Goal: Information Seeking & Learning: Learn about a topic

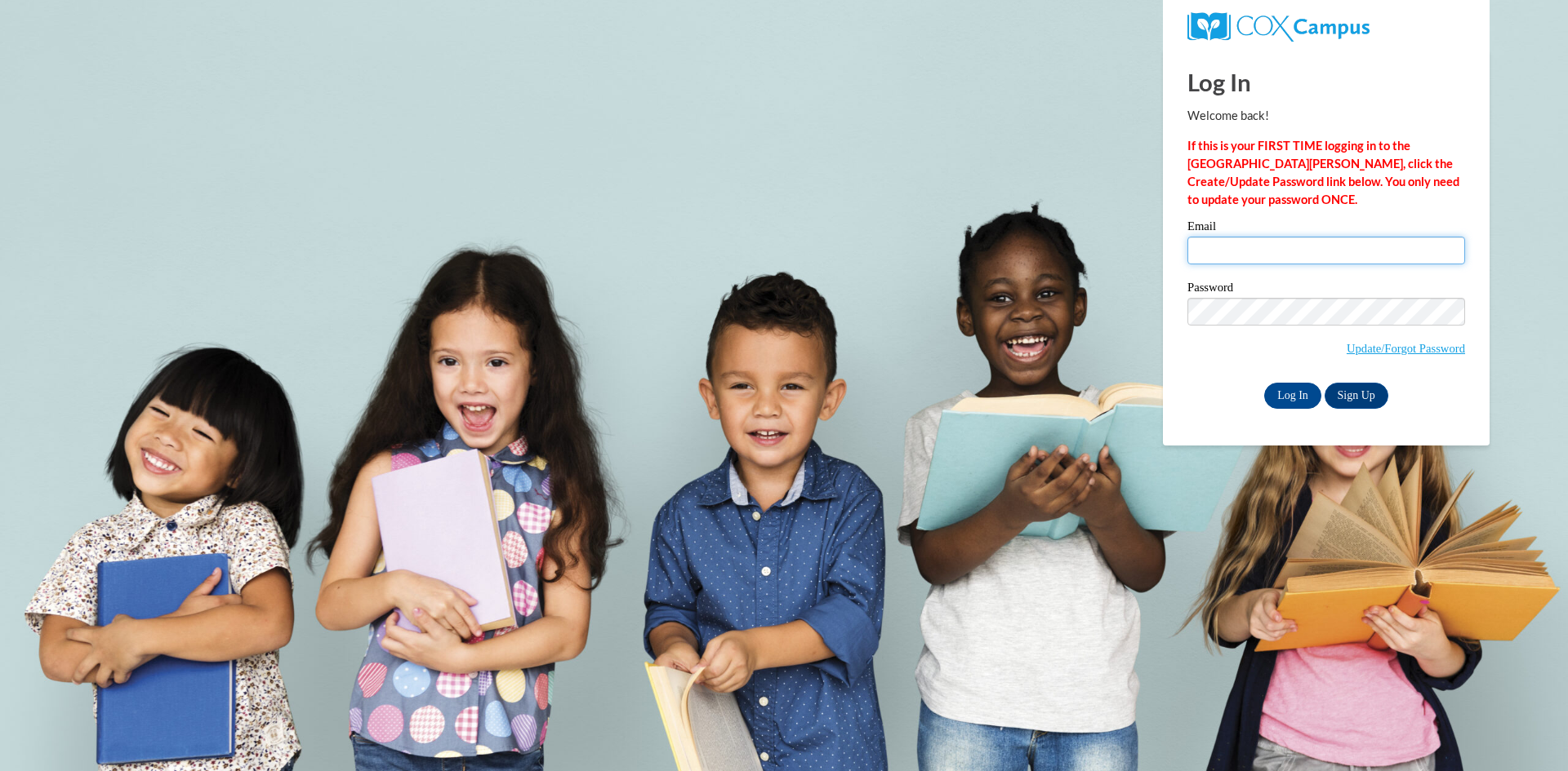
click at [1208, 260] on input "Email" at bounding box center [1326, 250] width 278 height 27
type input "krilindsey@valdosta.edu"
click at [1264, 383] on input "Log In" at bounding box center [1292, 396] width 57 height 26
click at [1293, 404] on input "Log In" at bounding box center [1292, 396] width 57 height 26
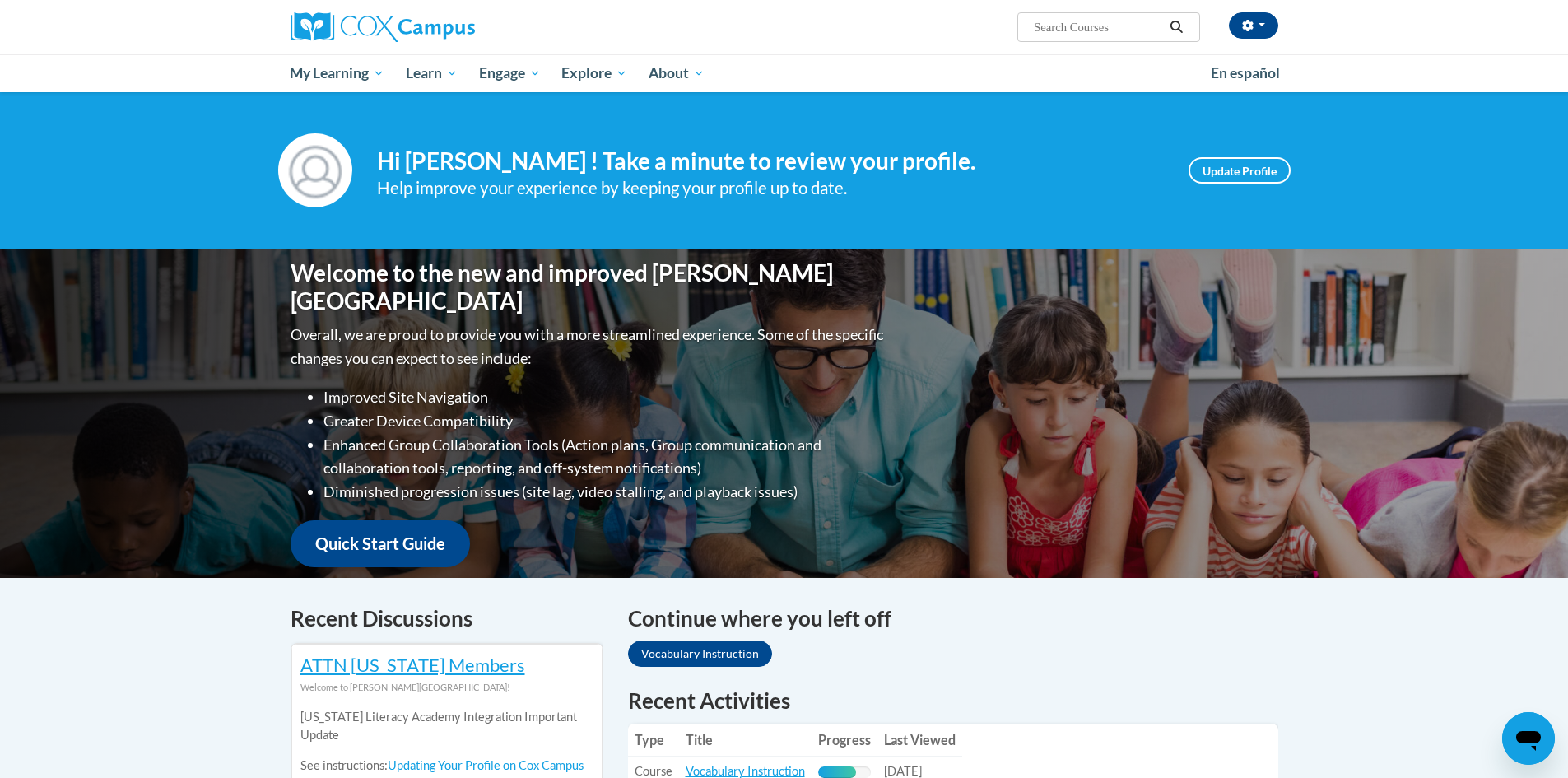
click at [1099, 28] on input "Search..." at bounding box center [1098, 28] width 131 height 20
type input "real alouds for vocab and oral language comprehension"
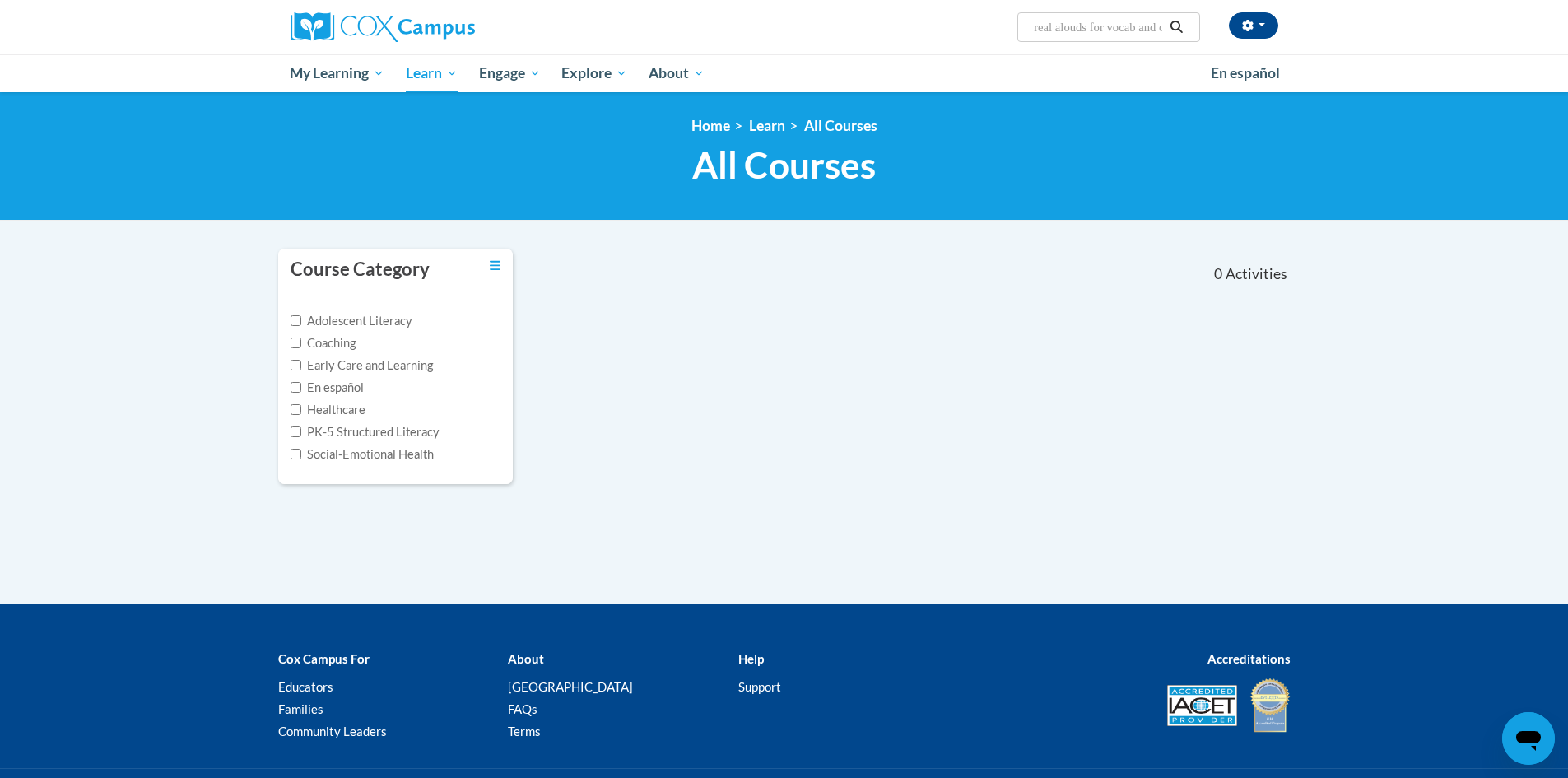
click at [1034, 32] on input "real alouds for vocab and oral language comprehension" at bounding box center [1098, 28] width 131 height 20
type input "meaningful real alouds for vocab and oral language comprehension"
click at [1157, 28] on input "meaningful real alouds for vocab and oral language comprehension" at bounding box center [1098, 28] width 131 height 20
click at [1148, 23] on input "meaningful real alouds for vocab and oral language comprehension" at bounding box center [1098, 28] width 131 height 20
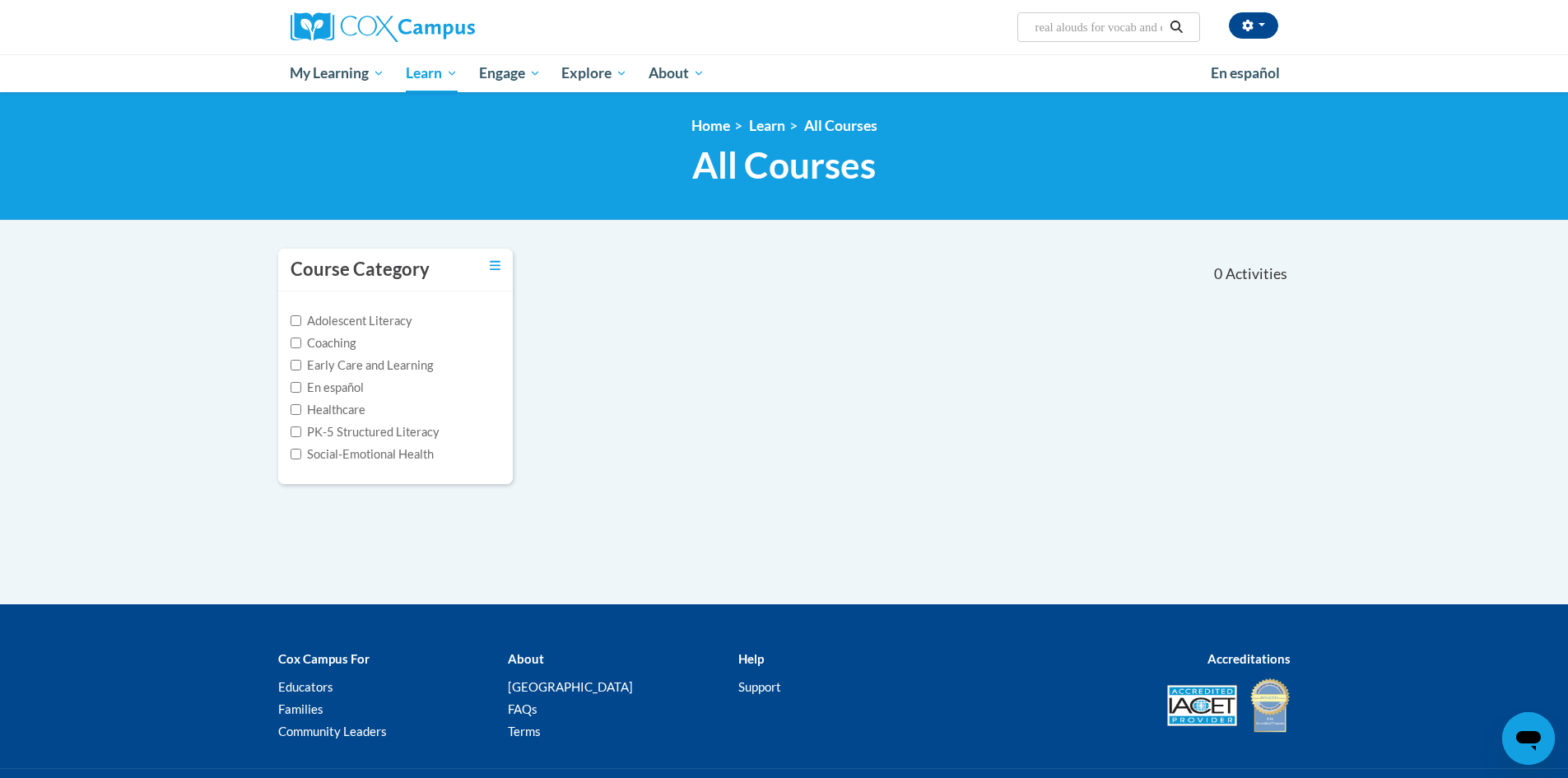
click at [1148, 26] on input "meaningful real alouds for vocab and oral language comprehension" at bounding box center [1098, 28] width 131 height 20
type input "meaningful real alouds for vocabylary and oral language comprehension"
click at [1114, 28] on input "meaningful real alouds for vocabylary and oral language comprehension" at bounding box center [1098, 28] width 131 height 20
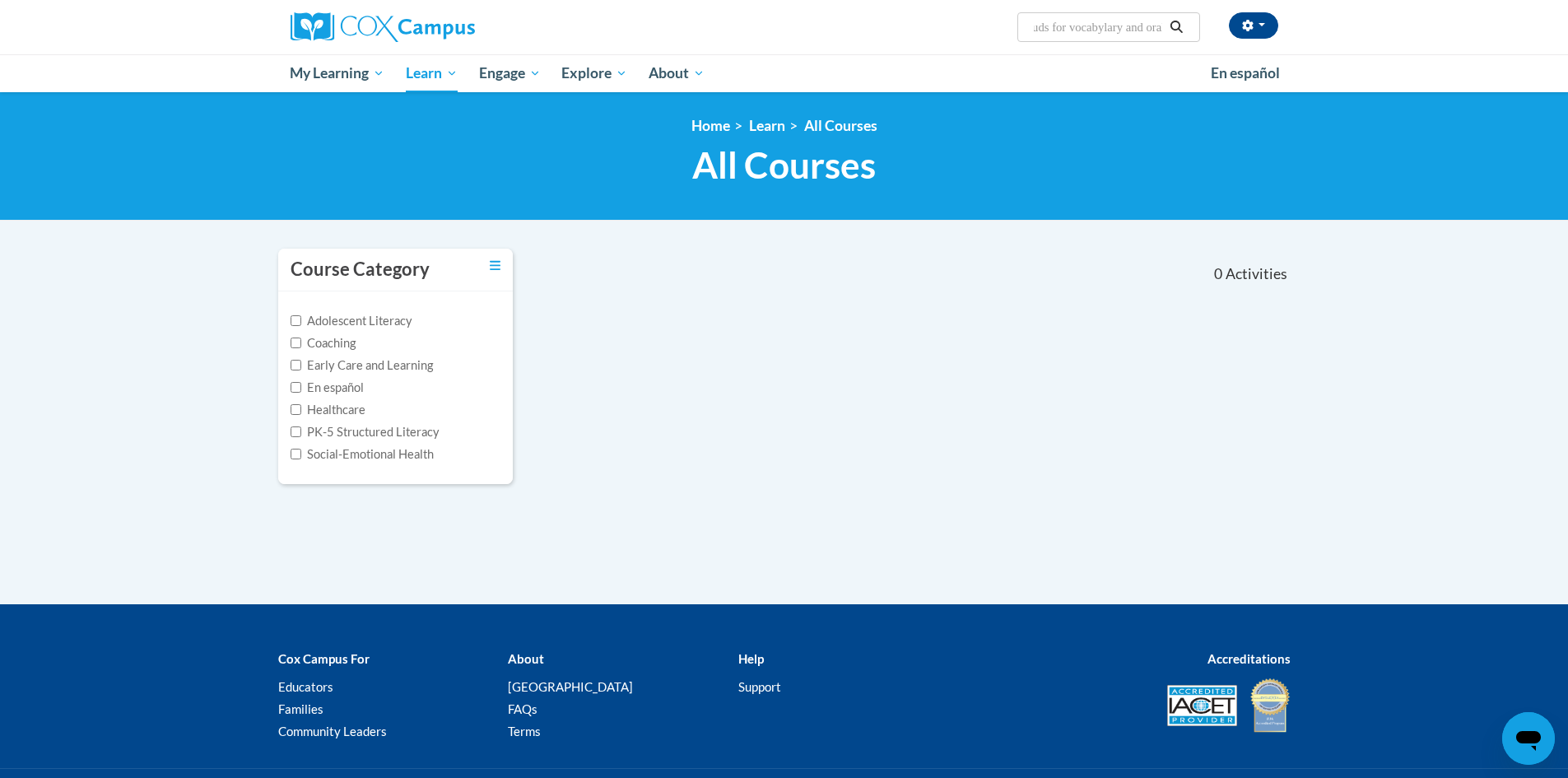
click at [1114, 24] on input "meaningful real alouds for vocabylary and oral language comprehension" at bounding box center [1098, 28] width 131 height 20
click at [1115, 26] on input "meaningful real alouds for vocabylary and oral language comprehension" at bounding box center [1098, 28] width 131 height 20
type input "meaningful real alouds for vocabulary and oral language comprehension"
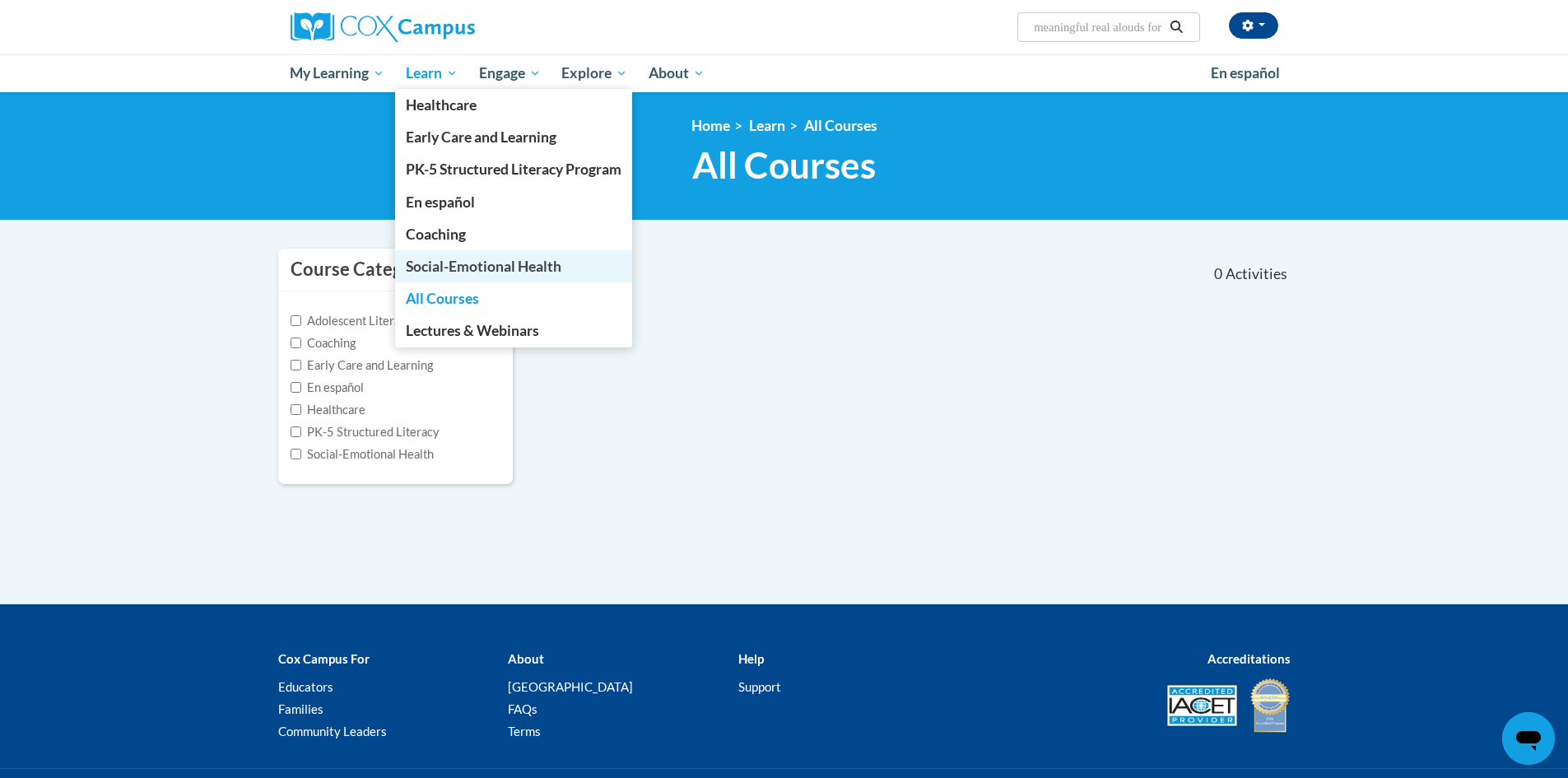
drag, startPoint x: 485, startPoint y: 294, endPoint x: 499, endPoint y: 282, distance: 18.4
click at [485, 294] on link "All Courses" at bounding box center [513, 299] width 237 height 32
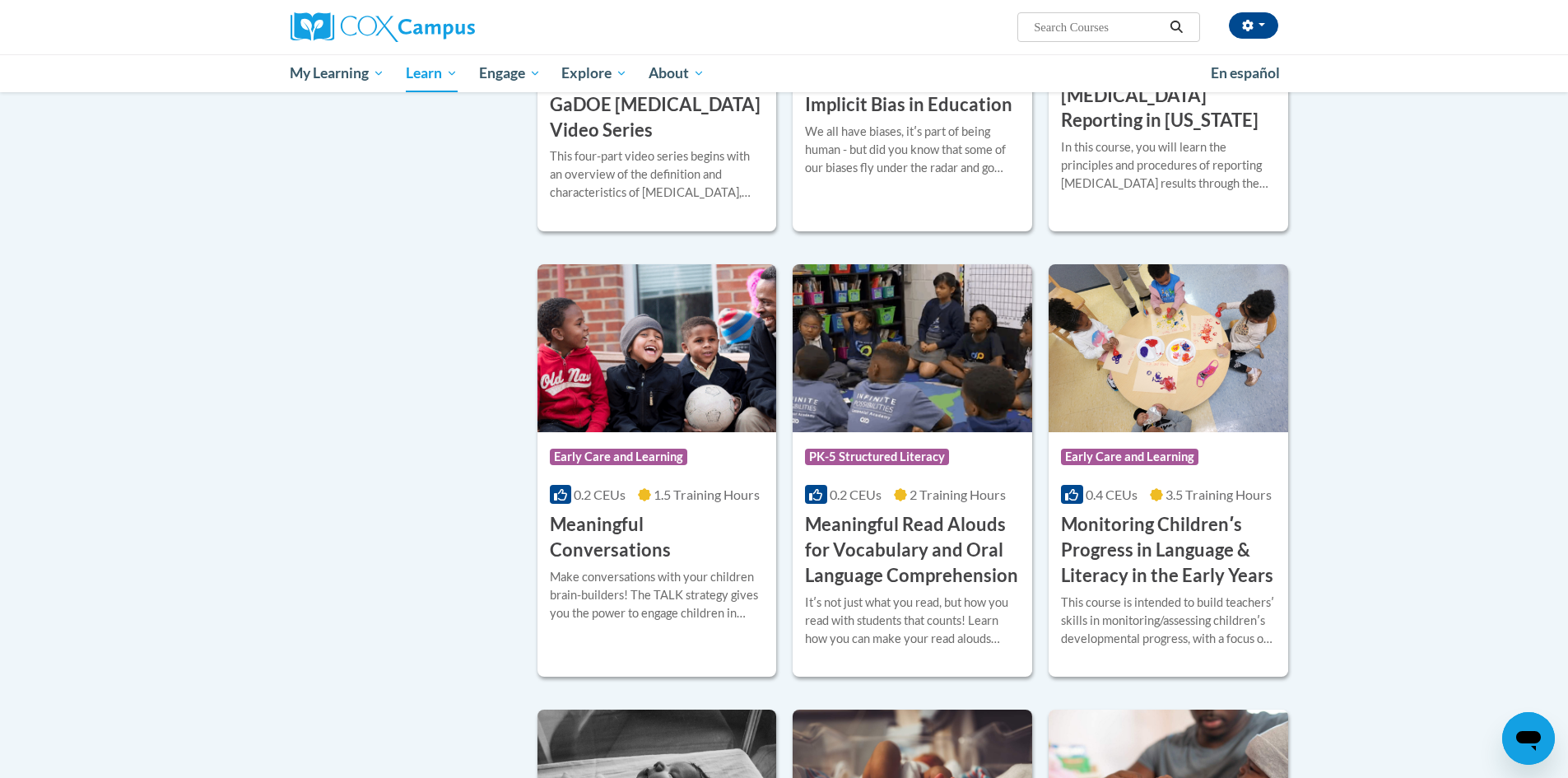
scroll to position [2306, 0]
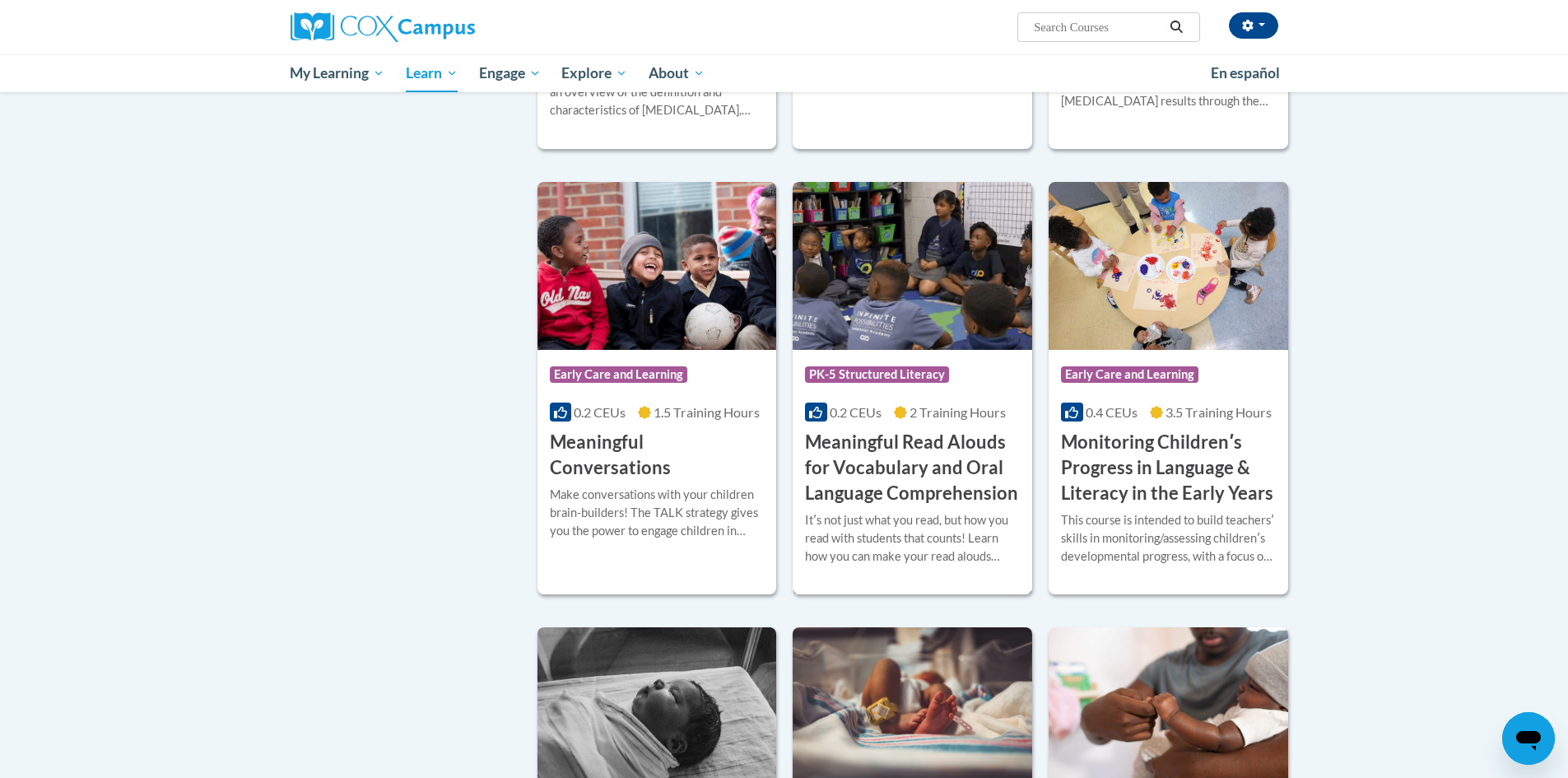
click at [888, 332] on img at bounding box center [913, 265] width 240 height 168
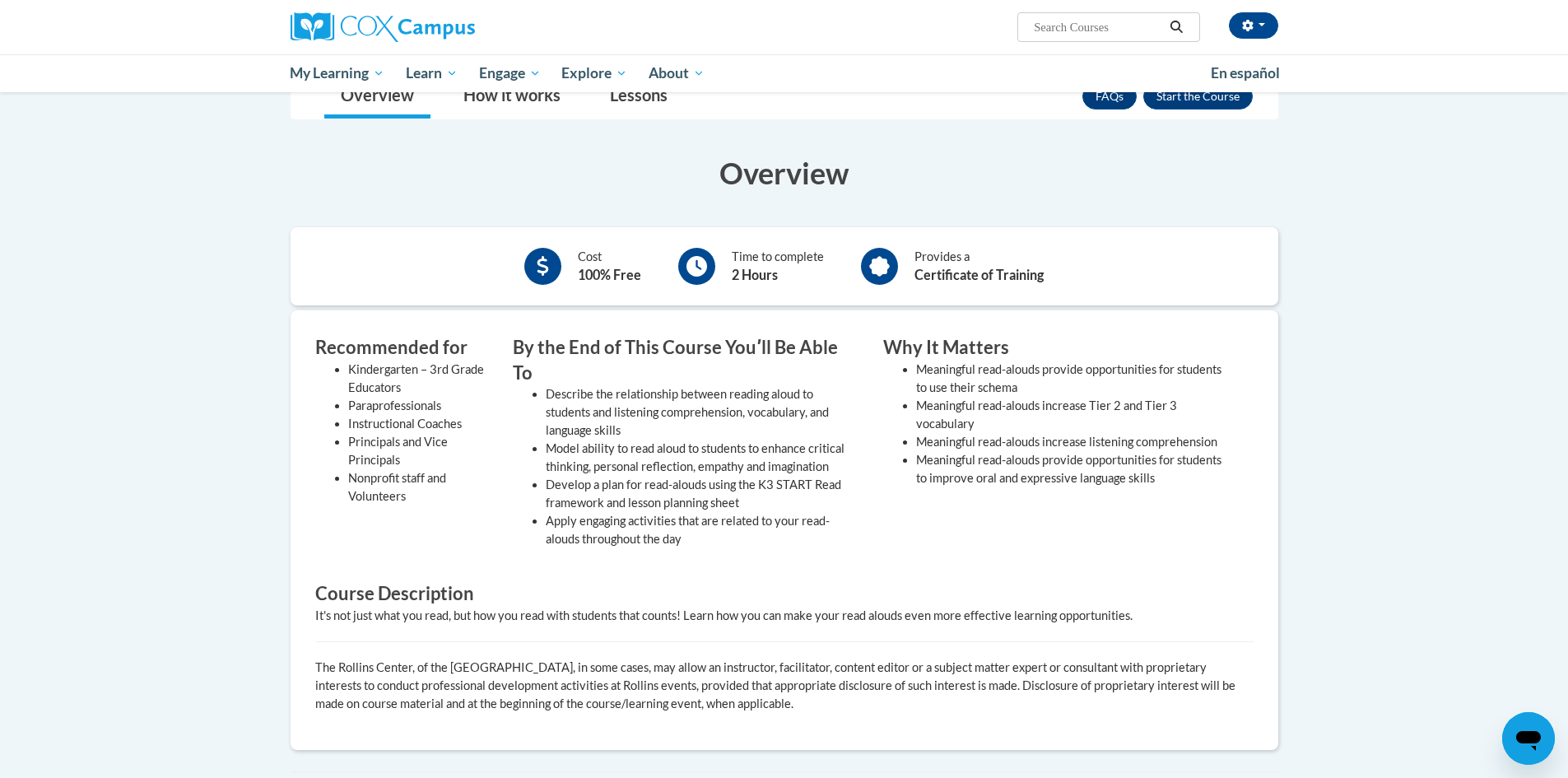
scroll to position [164, 0]
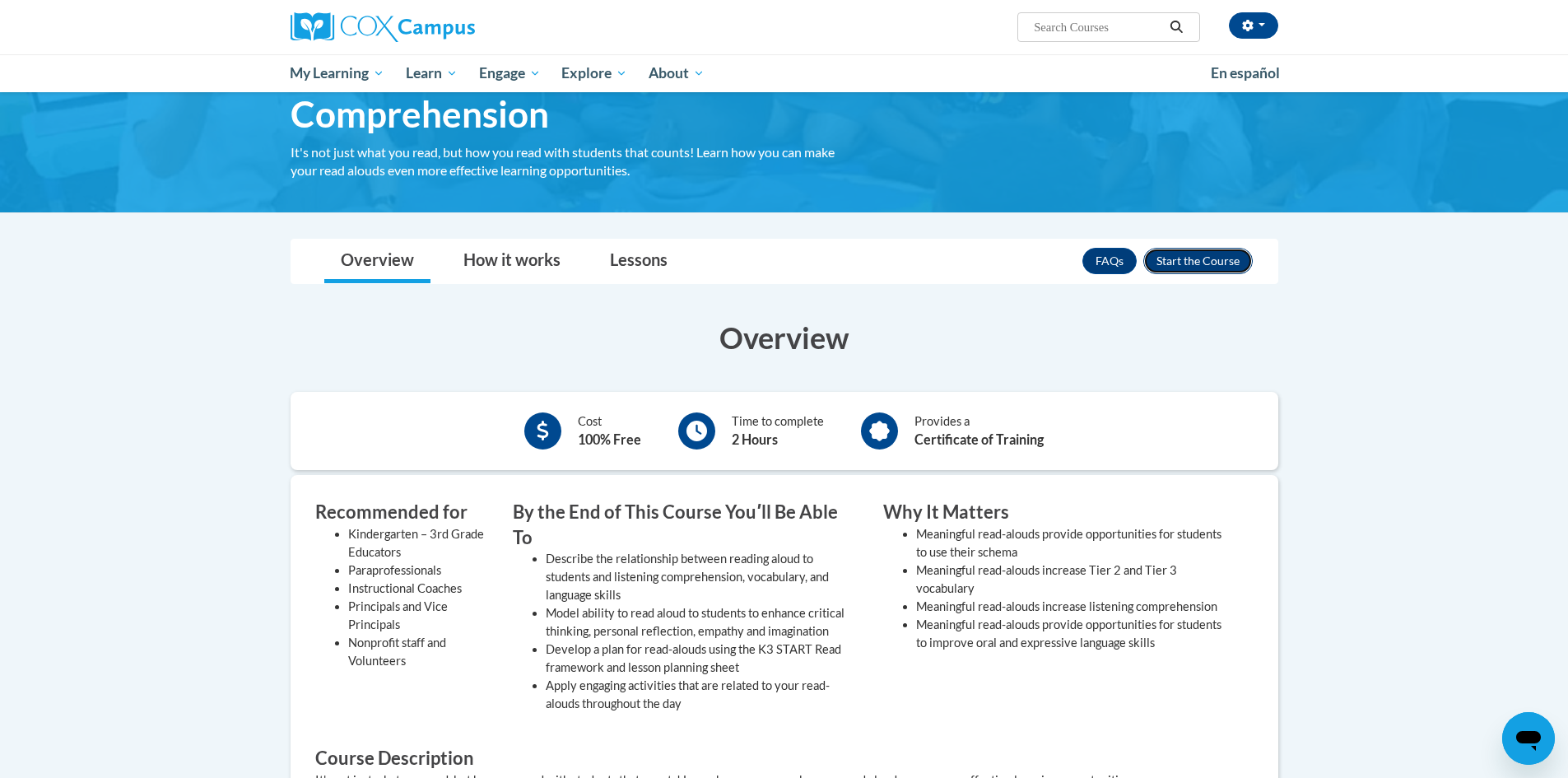
click at [1209, 260] on button "Enroll" at bounding box center [1198, 261] width 109 height 27
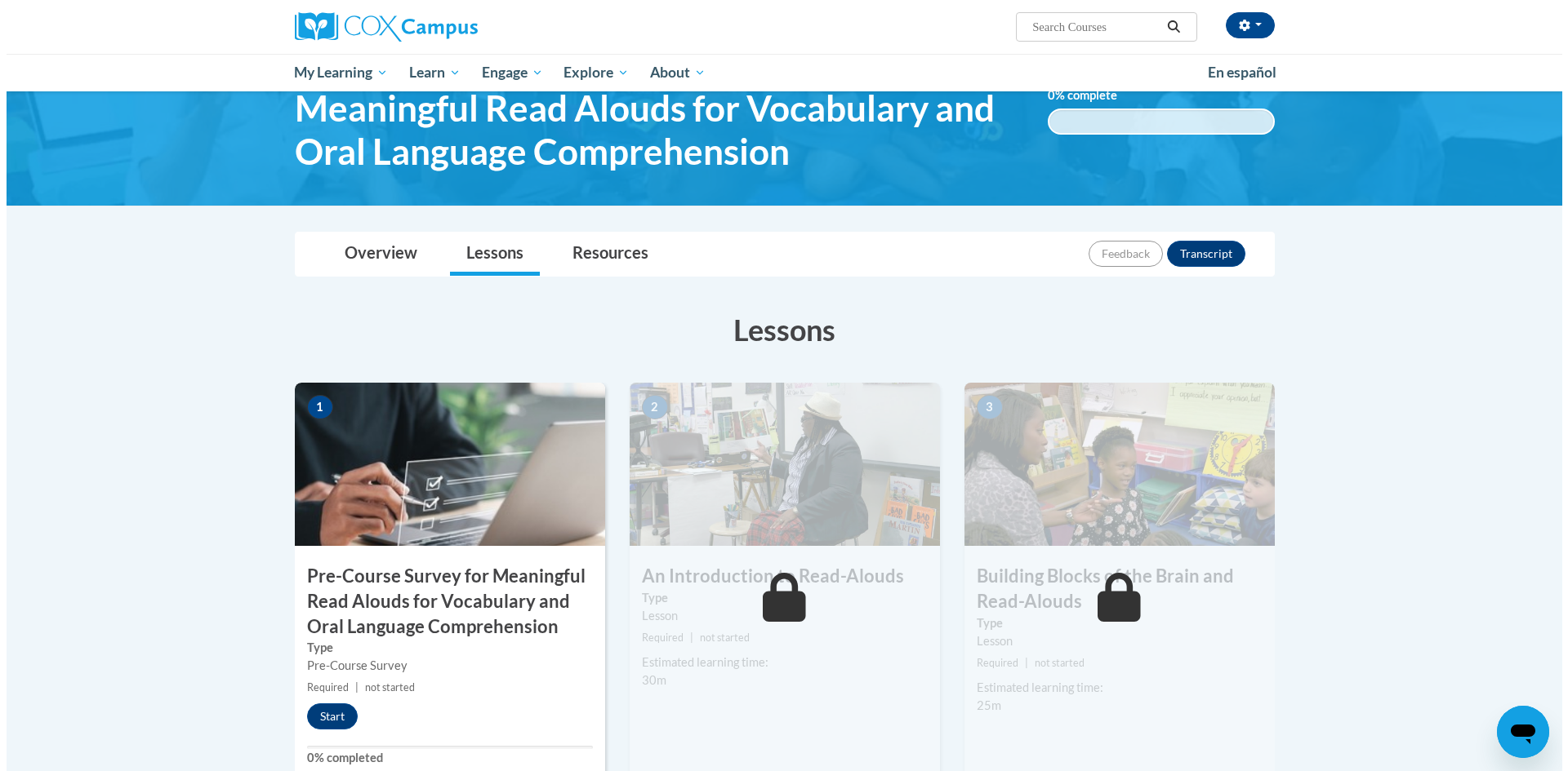
scroll to position [327, 0]
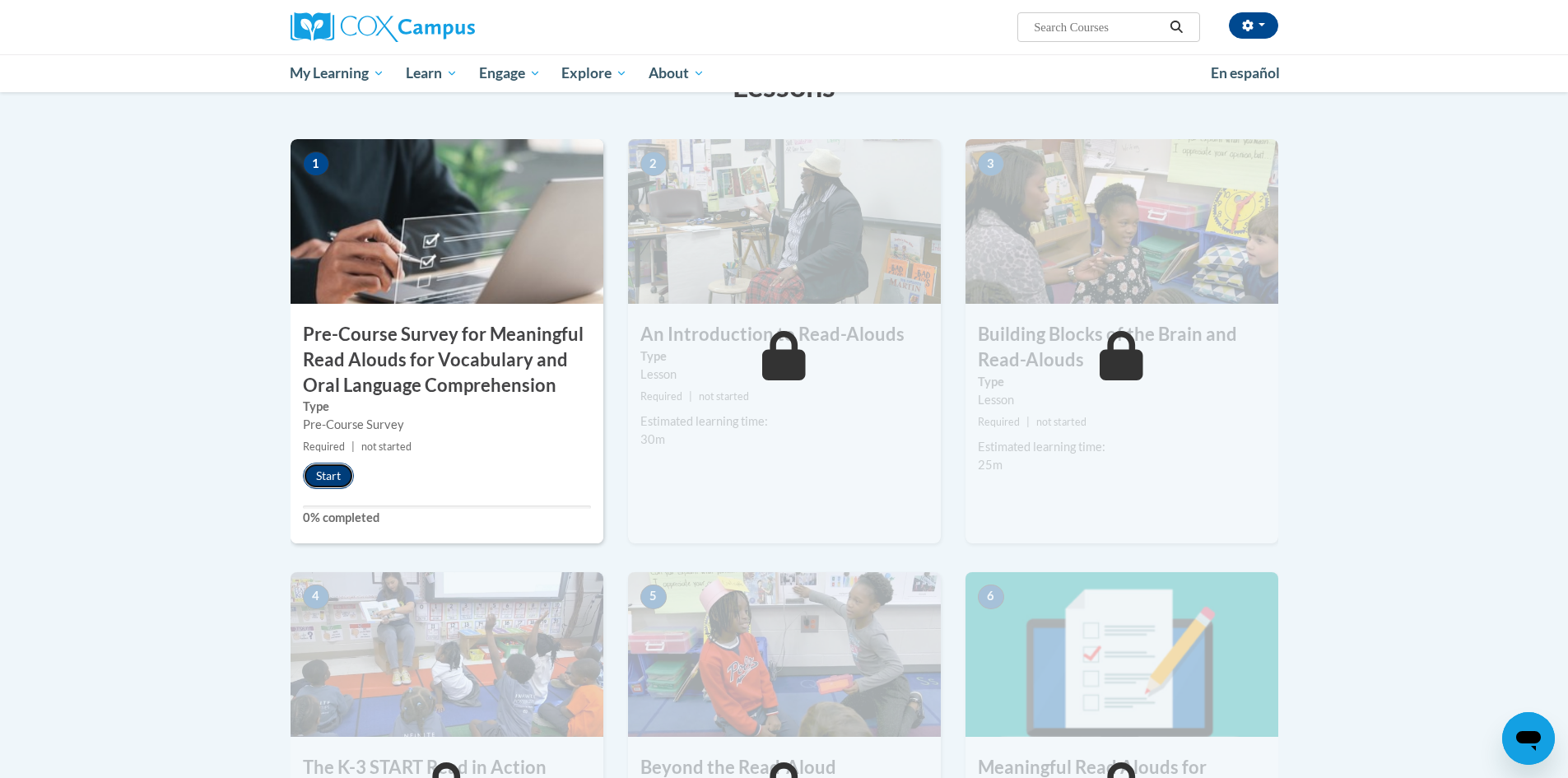
click at [330, 466] on button "Start" at bounding box center [329, 476] width 51 height 27
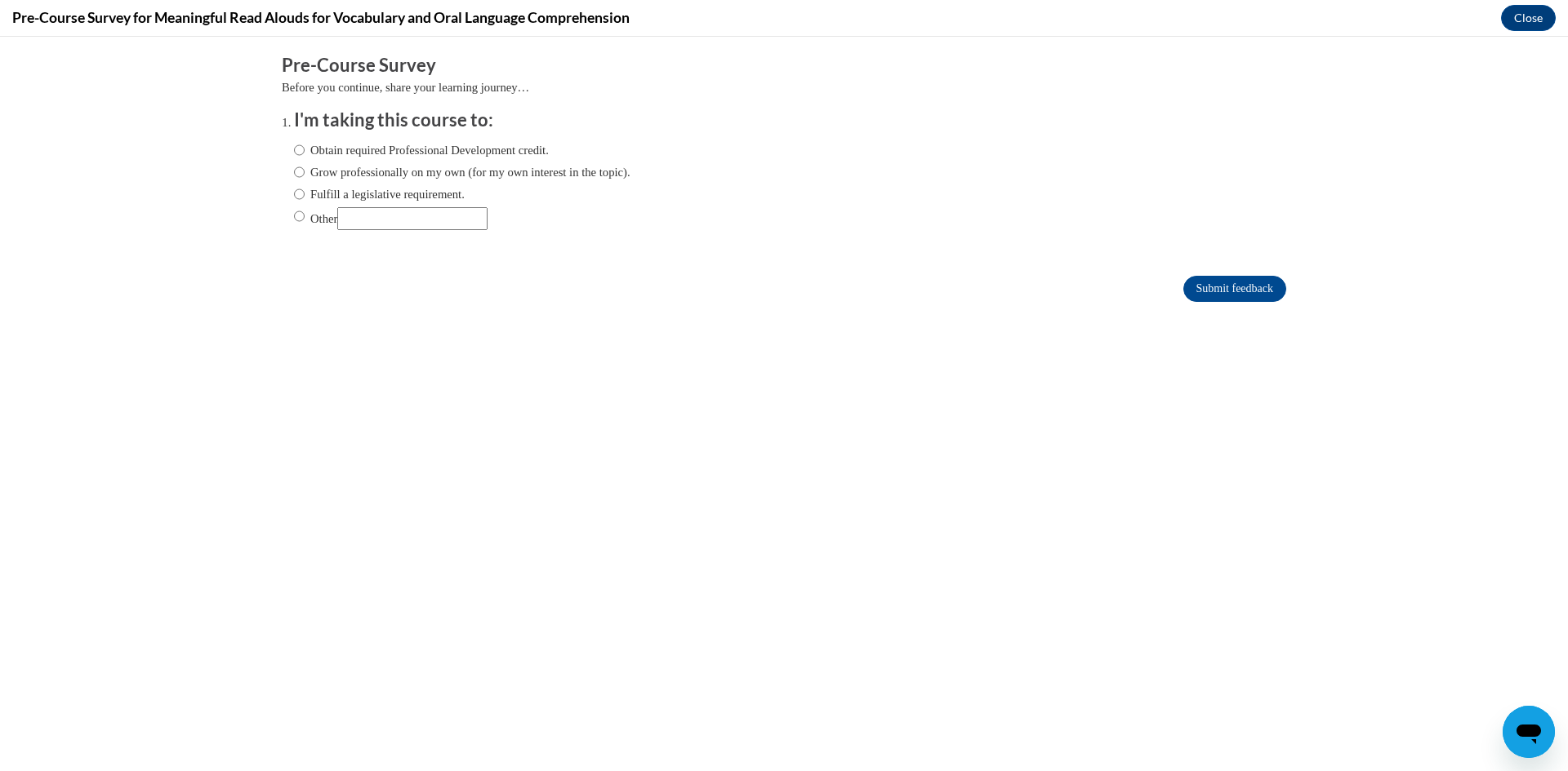
scroll to position [0, 0]
drag, startPoint x: 372, startPoint y: 214, endPoint x: 392, endPoint y: 228, distance: 24.4
click at [372, 215] on input "Other" at bounding box center [412, 218] width 150 height 23
type input "College"
drag, startPoint x: 1198, startPoint y: 279, endPoint x: 709, endPoint y: 306, distance: 489.7
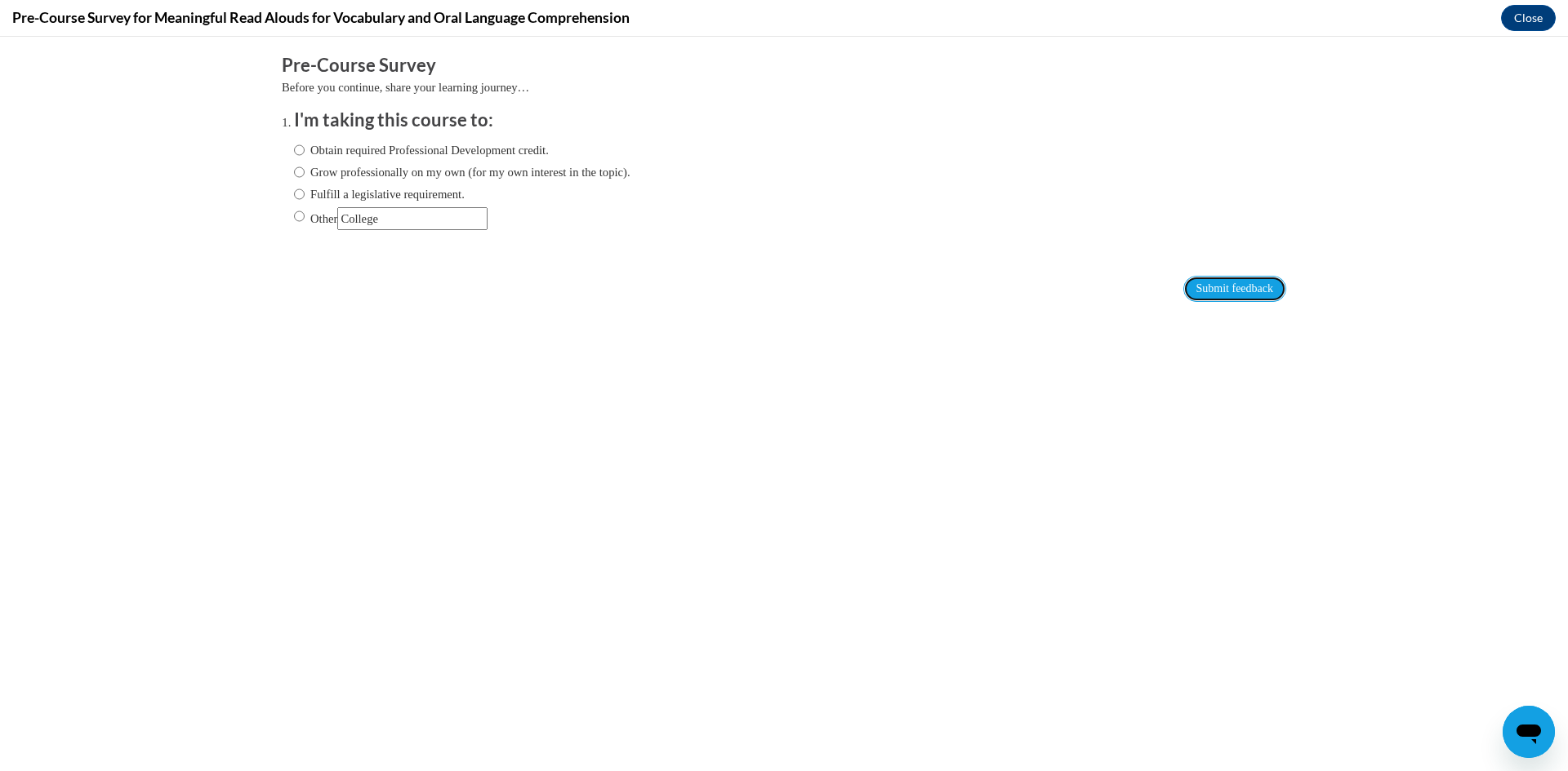
click at [1195, 279] on input "Submit feedback" at bounding box center [1234, 289] width 103 height 26
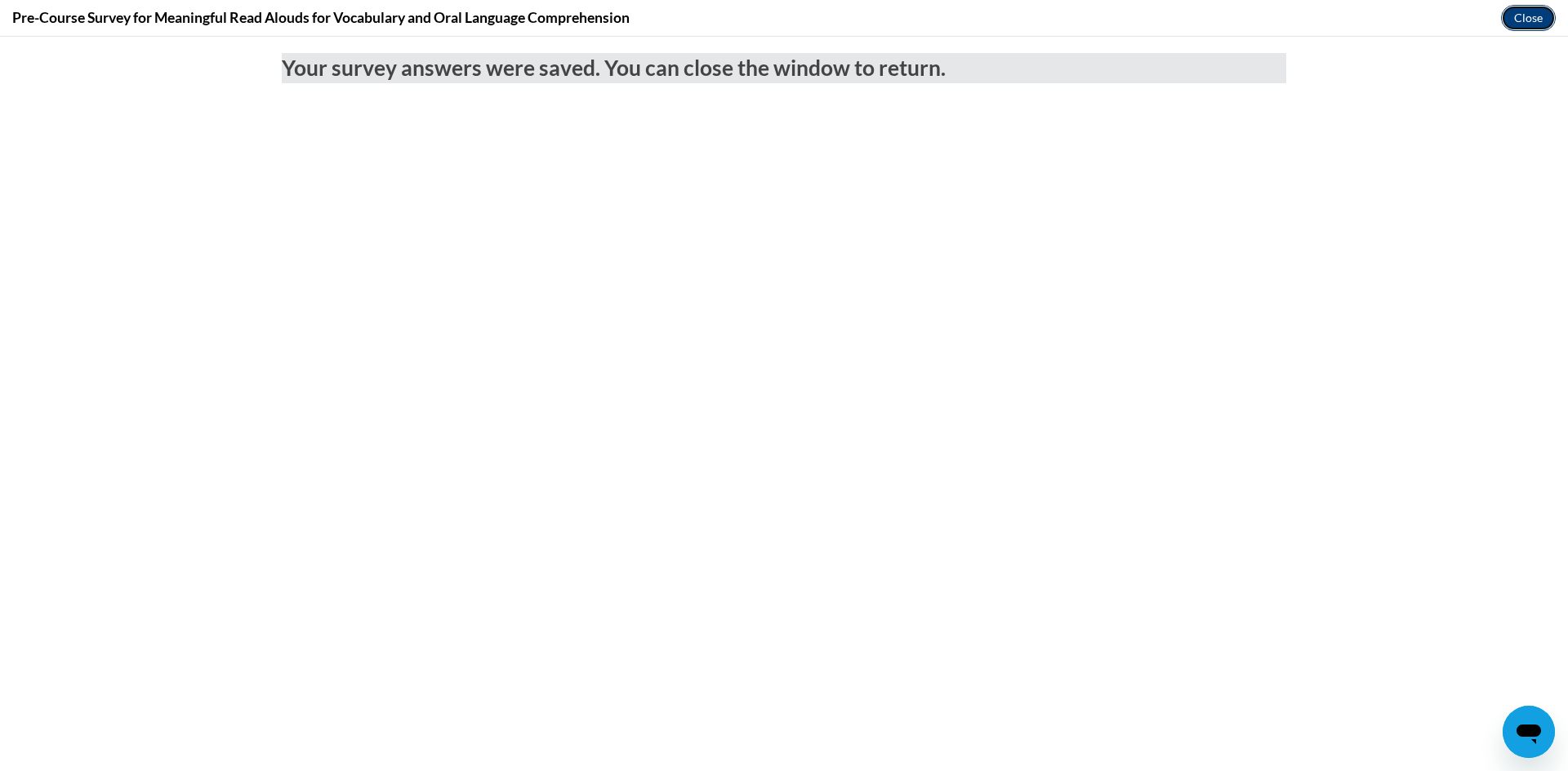
click at [1532, 15] on button "Close" at bounding box center [1528, 17] width 55 height 26
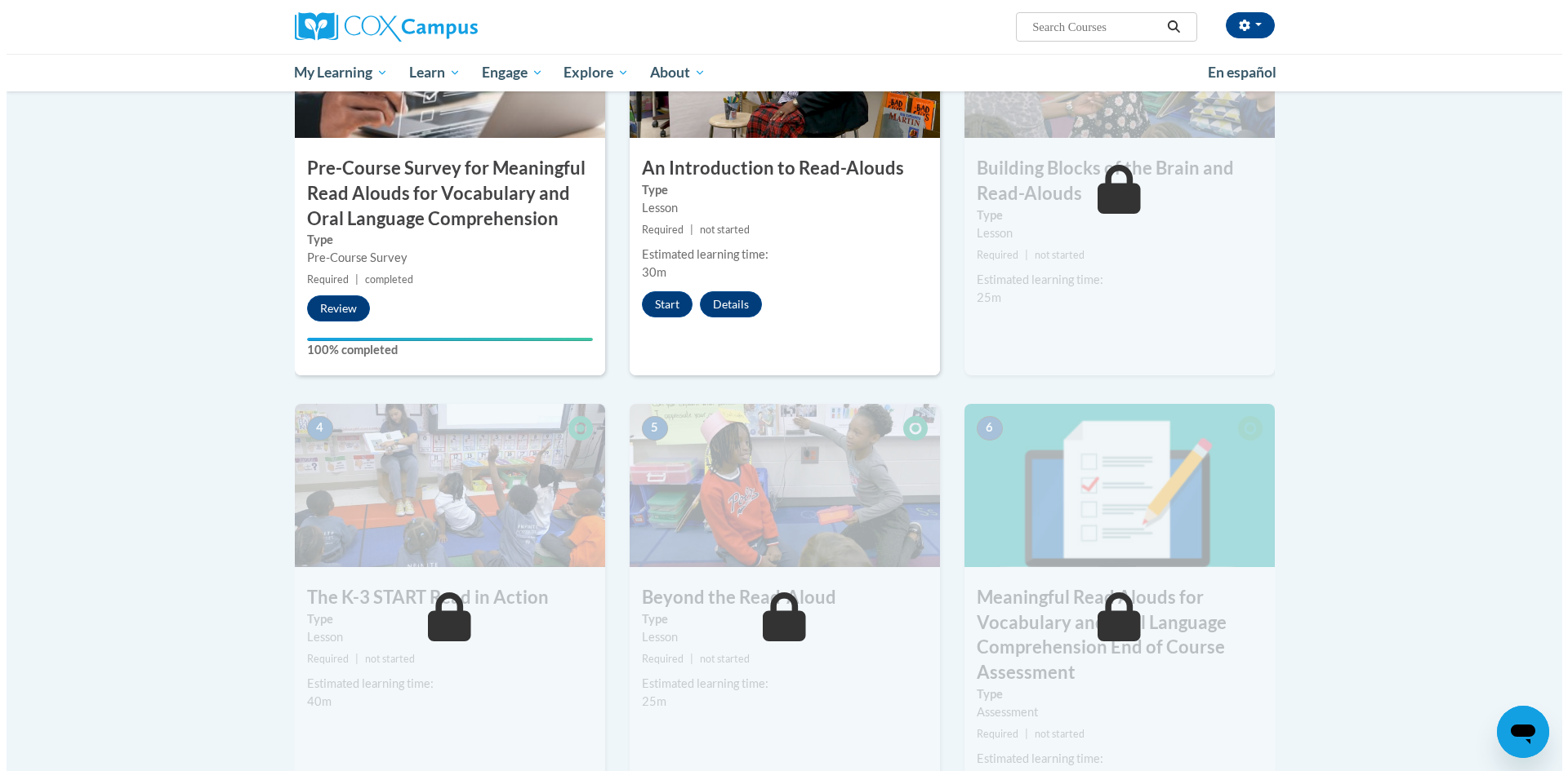
scroll to position [245, 0]
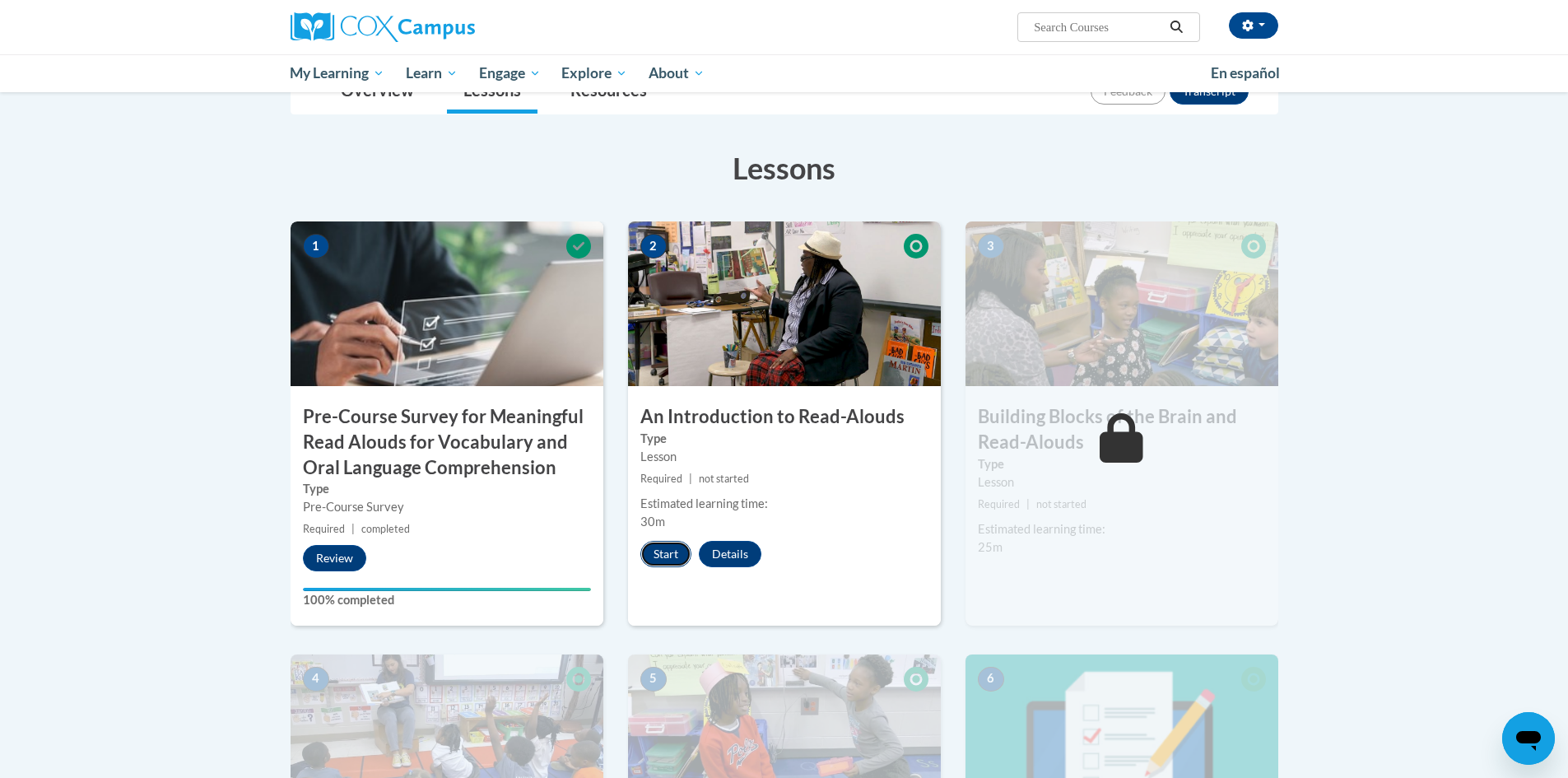
click at [669, 543] on button "Start" at bounding box center [666, 554] width 51 height 27
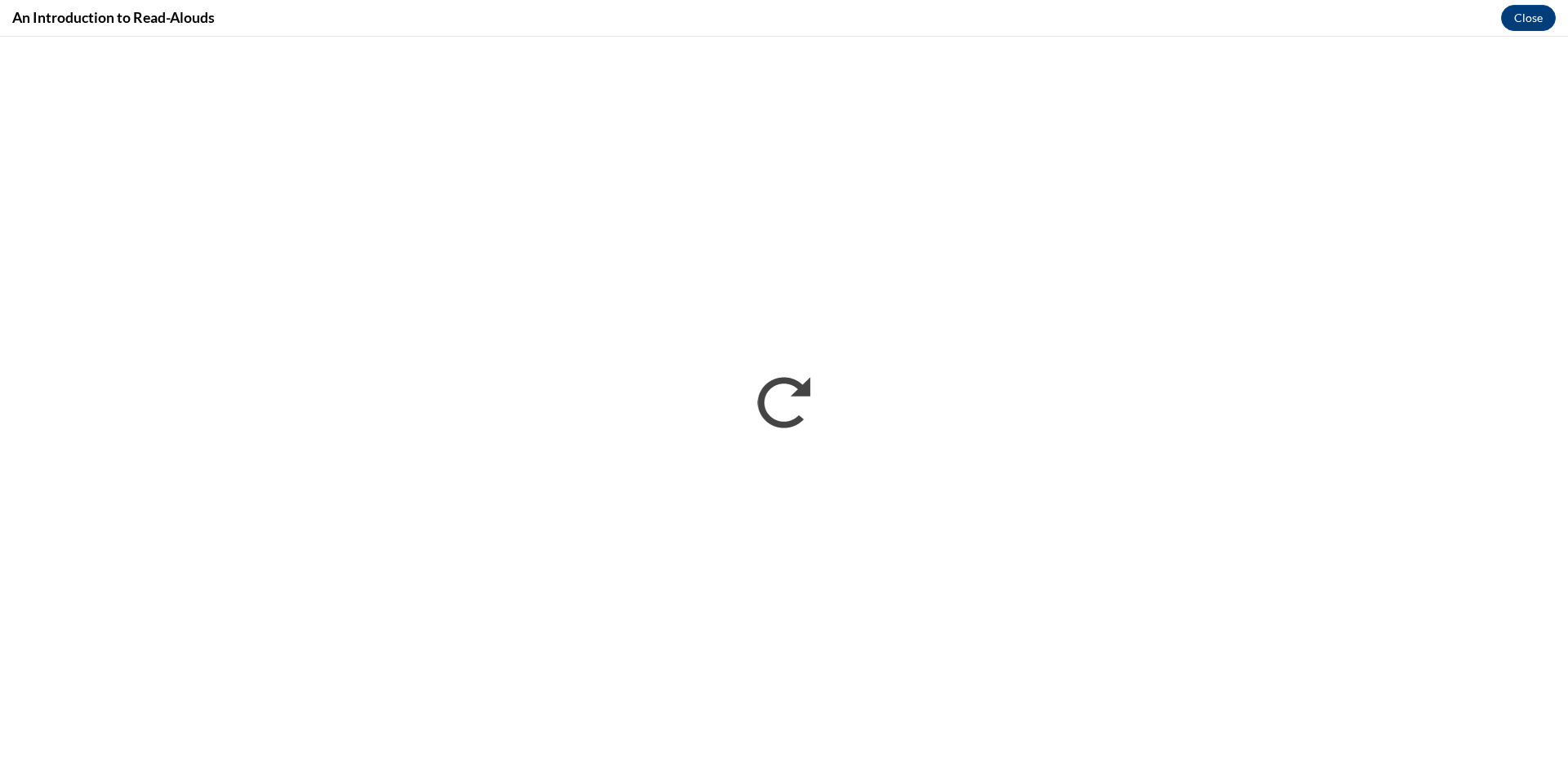
scroll to position [0, 0]
